Goal: Task Accomplishment & Management: Manage account settings

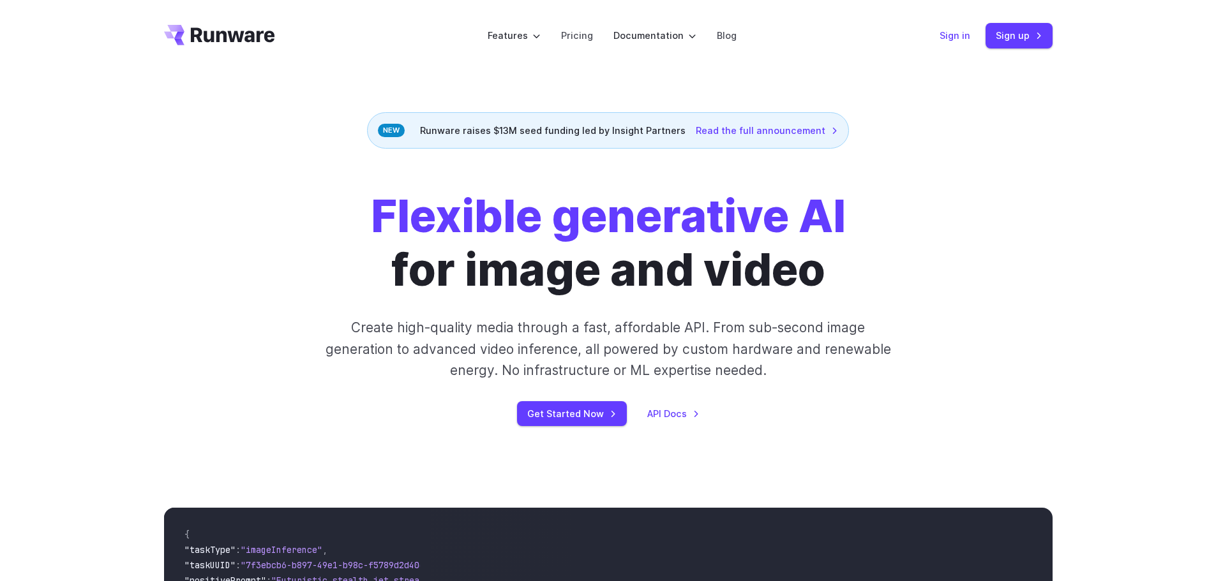
click at [948, 35] on link "Sign in" at bounding box center [954, 35] width 31 height 15
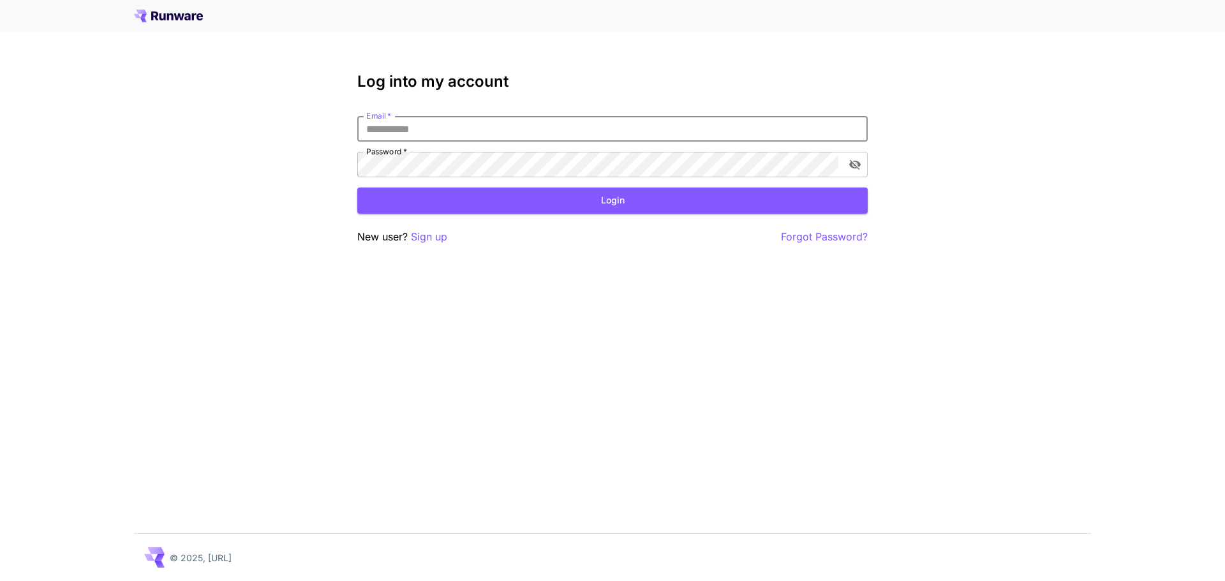
click at [413, 128] on input "Email   *" at bounding box center [612, 129] width 510 height 26
type input "**********"
click button "Login" at bounding box center [612, 201] width 510 height 26
